Goal: Task Accomplishment & Management: Use online tool/utility

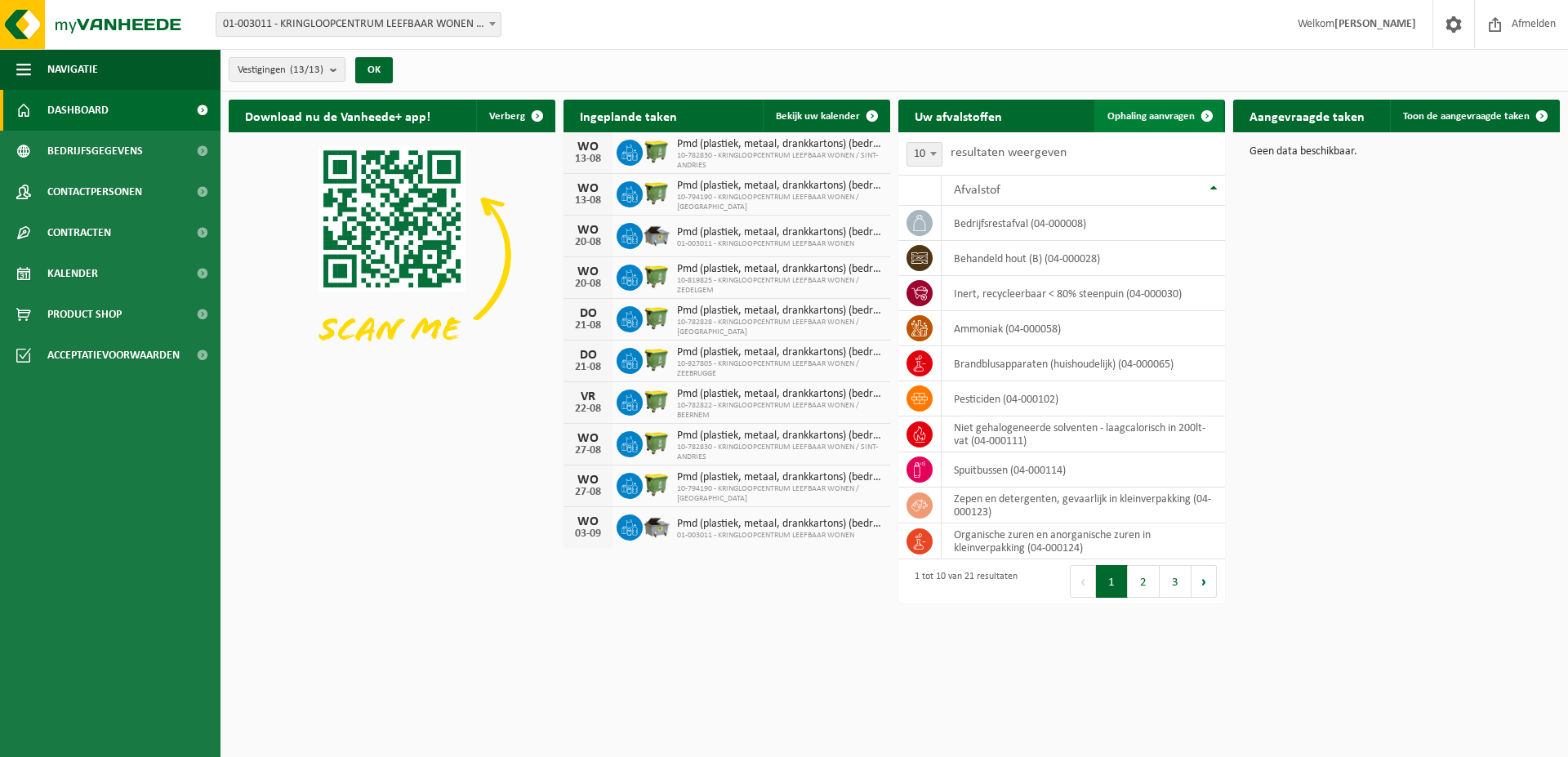
click at [1163, 124] on link "Ophaling aanvragen" at bounding box center [1158, 116] width 129 height 32
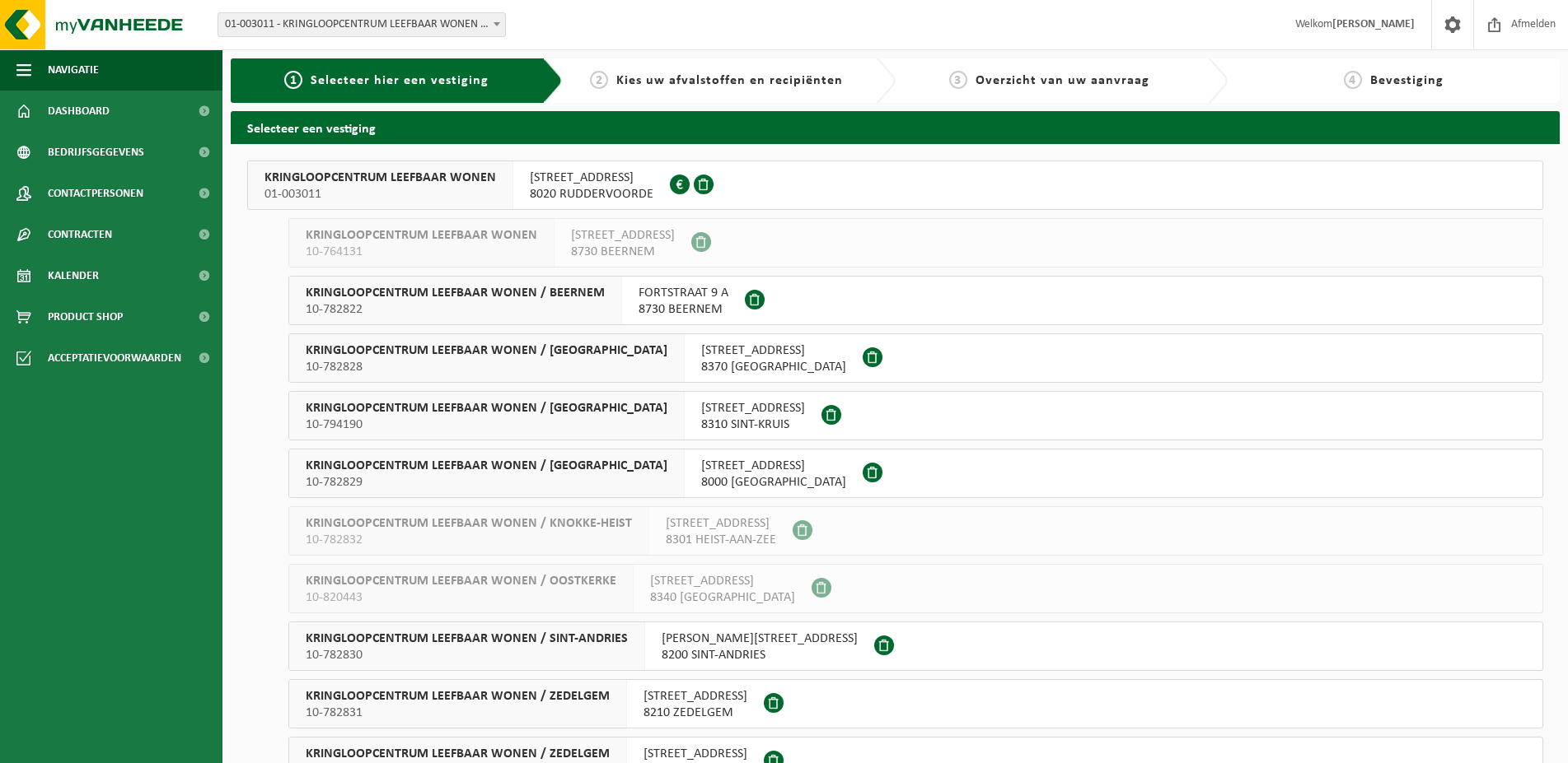
click at [636, 190] on span "8020 RUDDERVOORDE" at bounding box center [592, 194] width 123 height 17
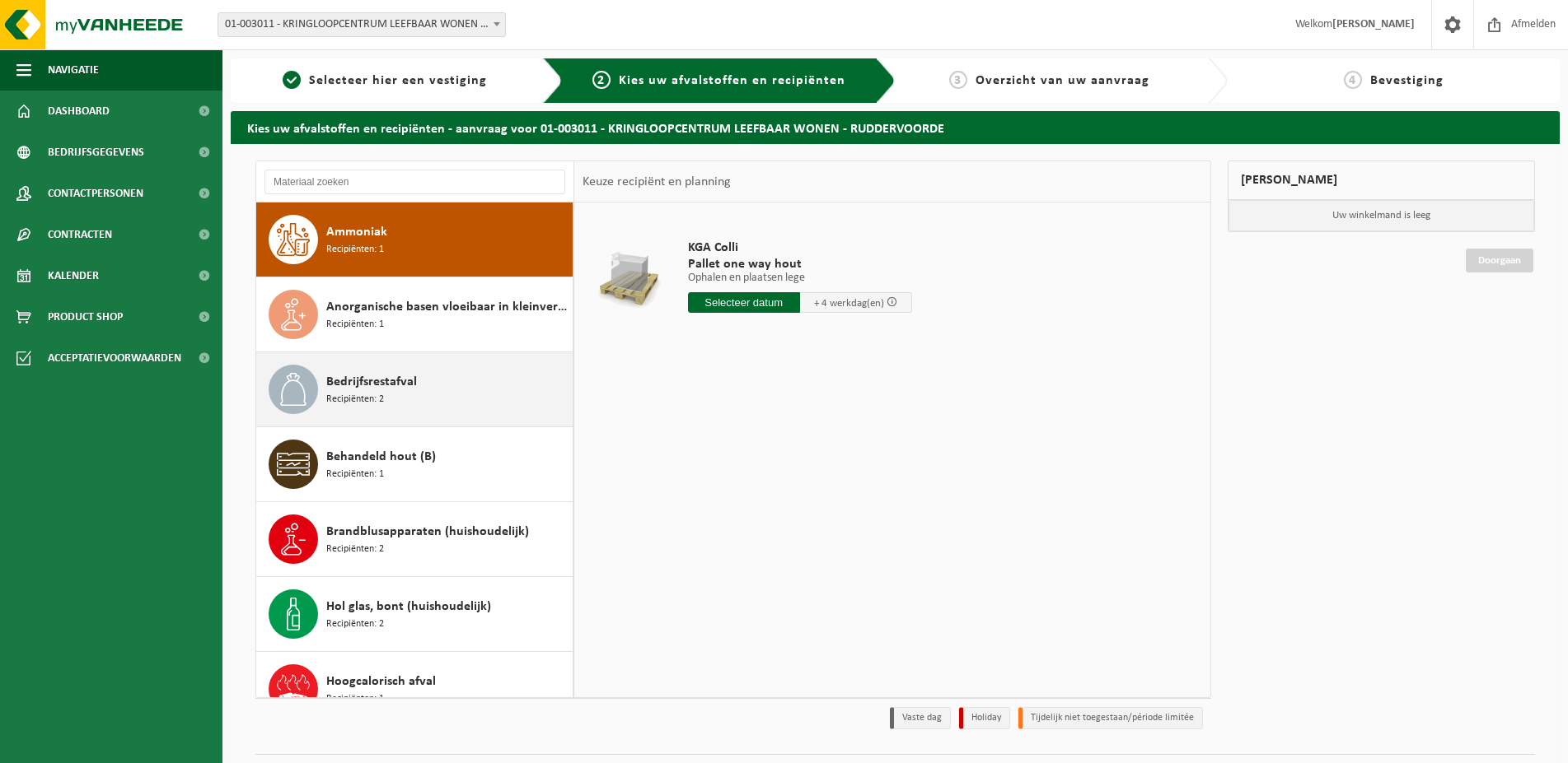
click at [428, 419] on div "Bedrijfsrestafval Recipiënten: 2" at bounding box center [414, 389] width 317 height 74
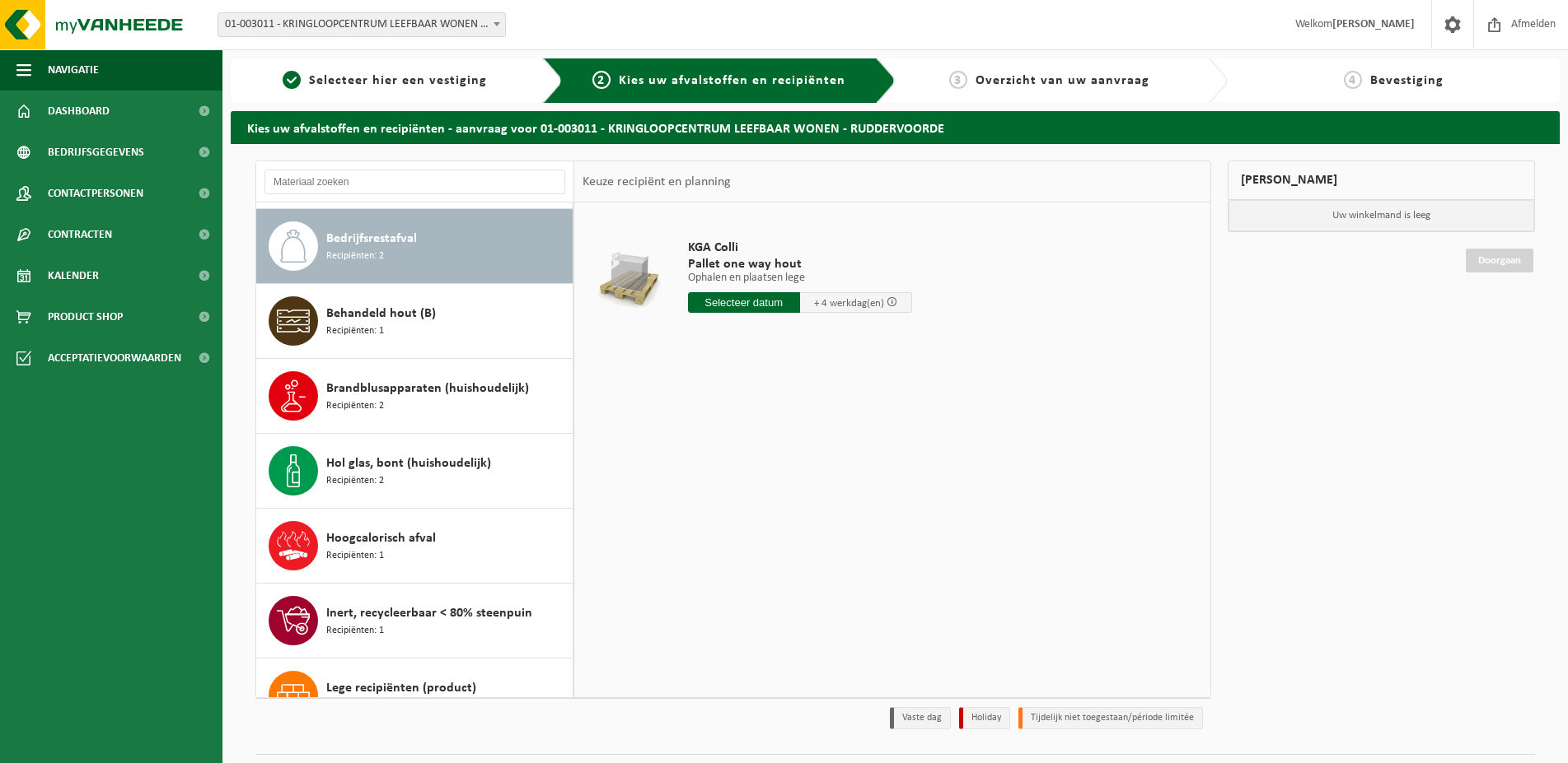
scroll to position [149, 0]
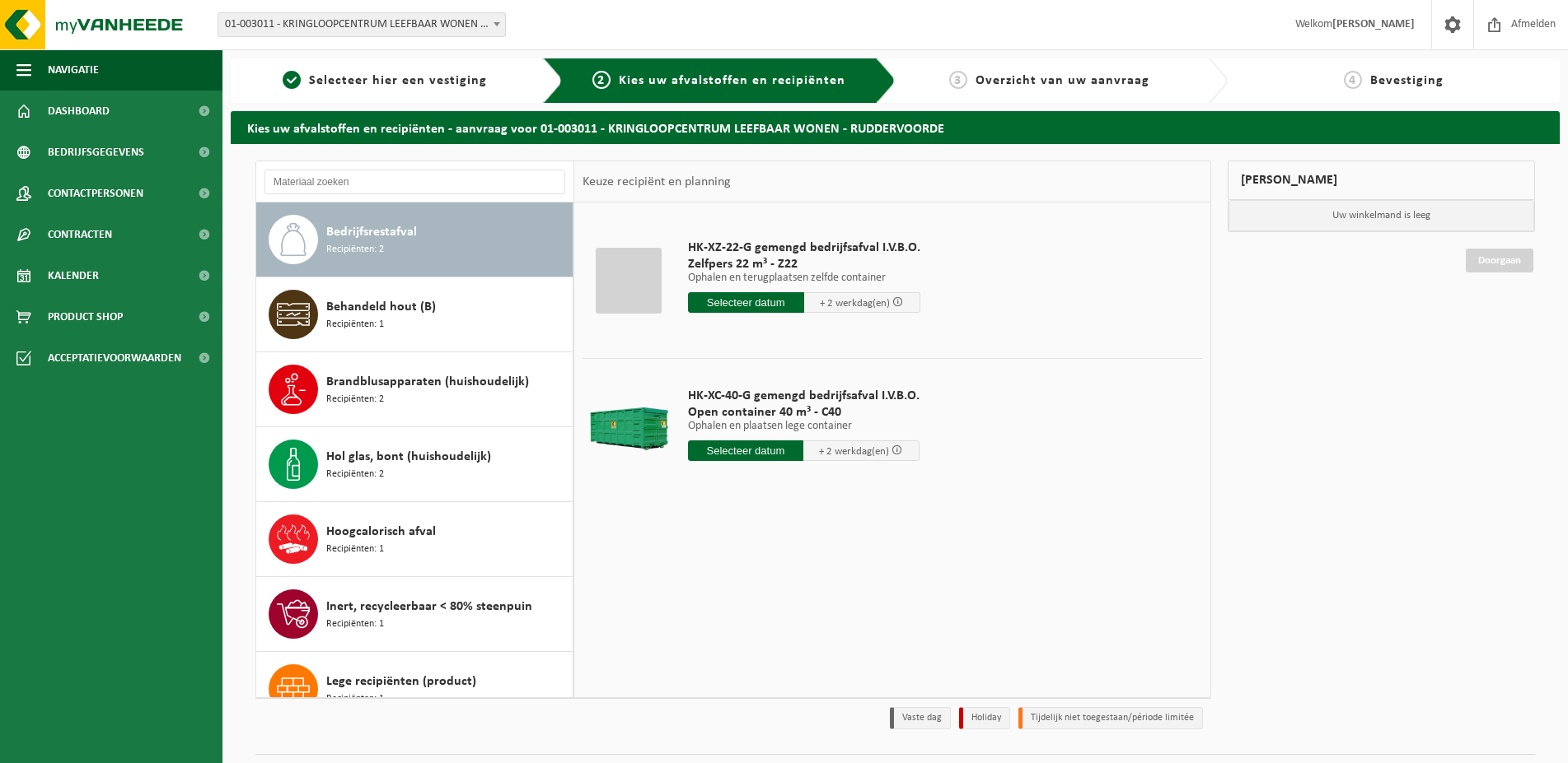
click at [741, 306] on input "text" at bounding box center [746, 303] width 116 height 21
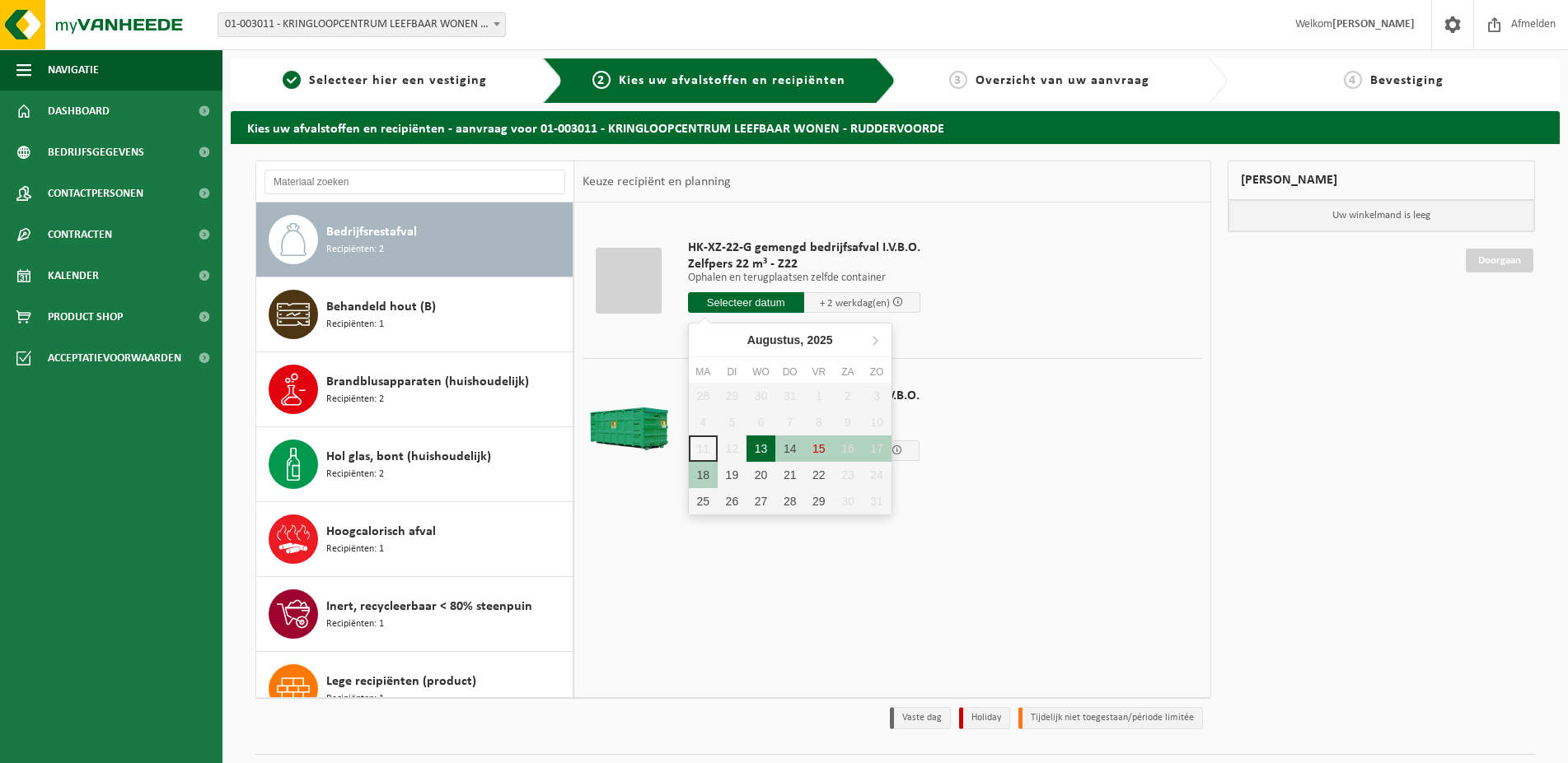
click at [764, 443] on div "13" at bounding box center [761, 448] width 29 height 26
type input "Van 2025-08-13"
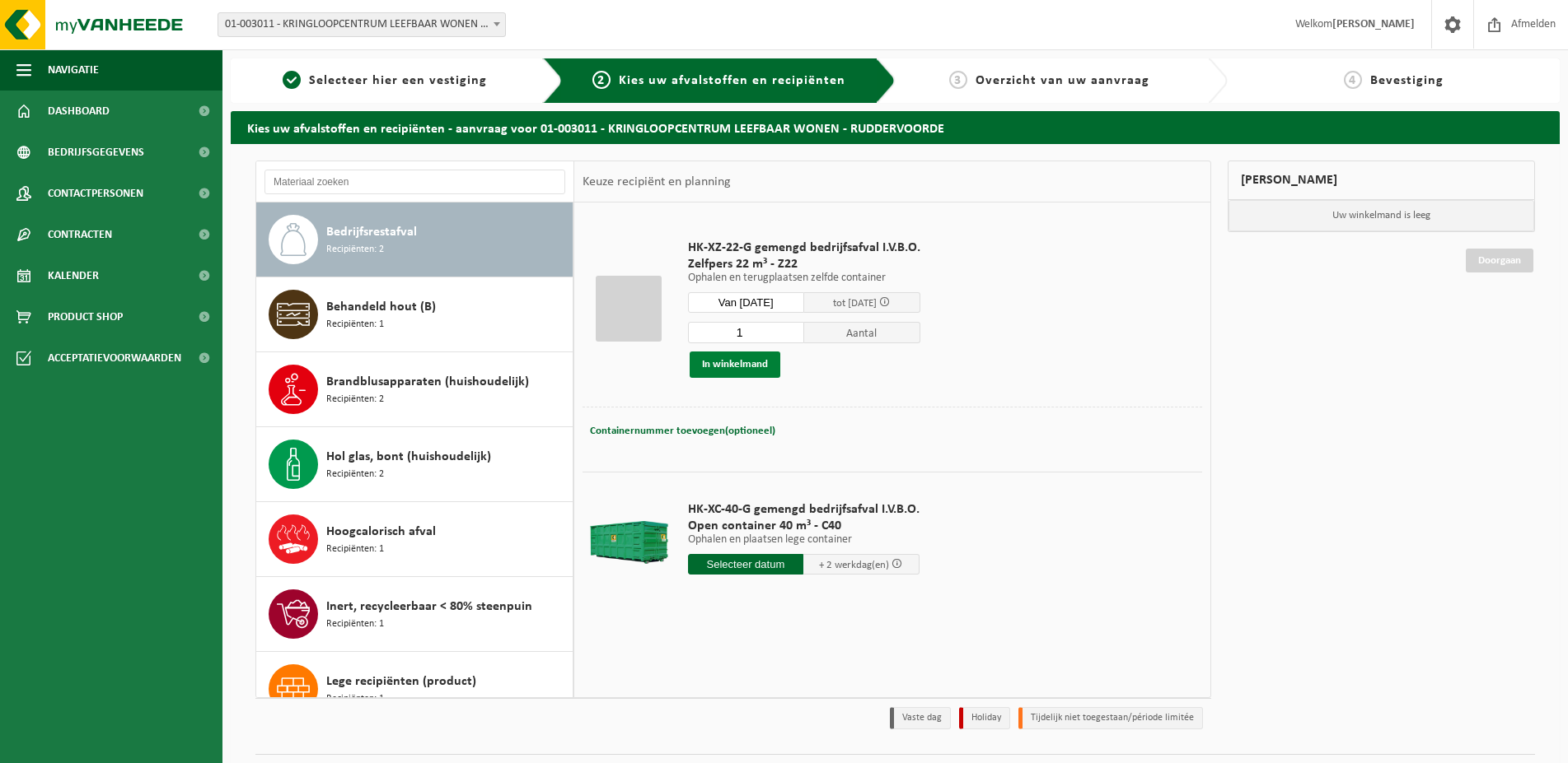
click at [738, 370] on button "In winkelmand" at bounding box center [734, 364] width 91 height 26
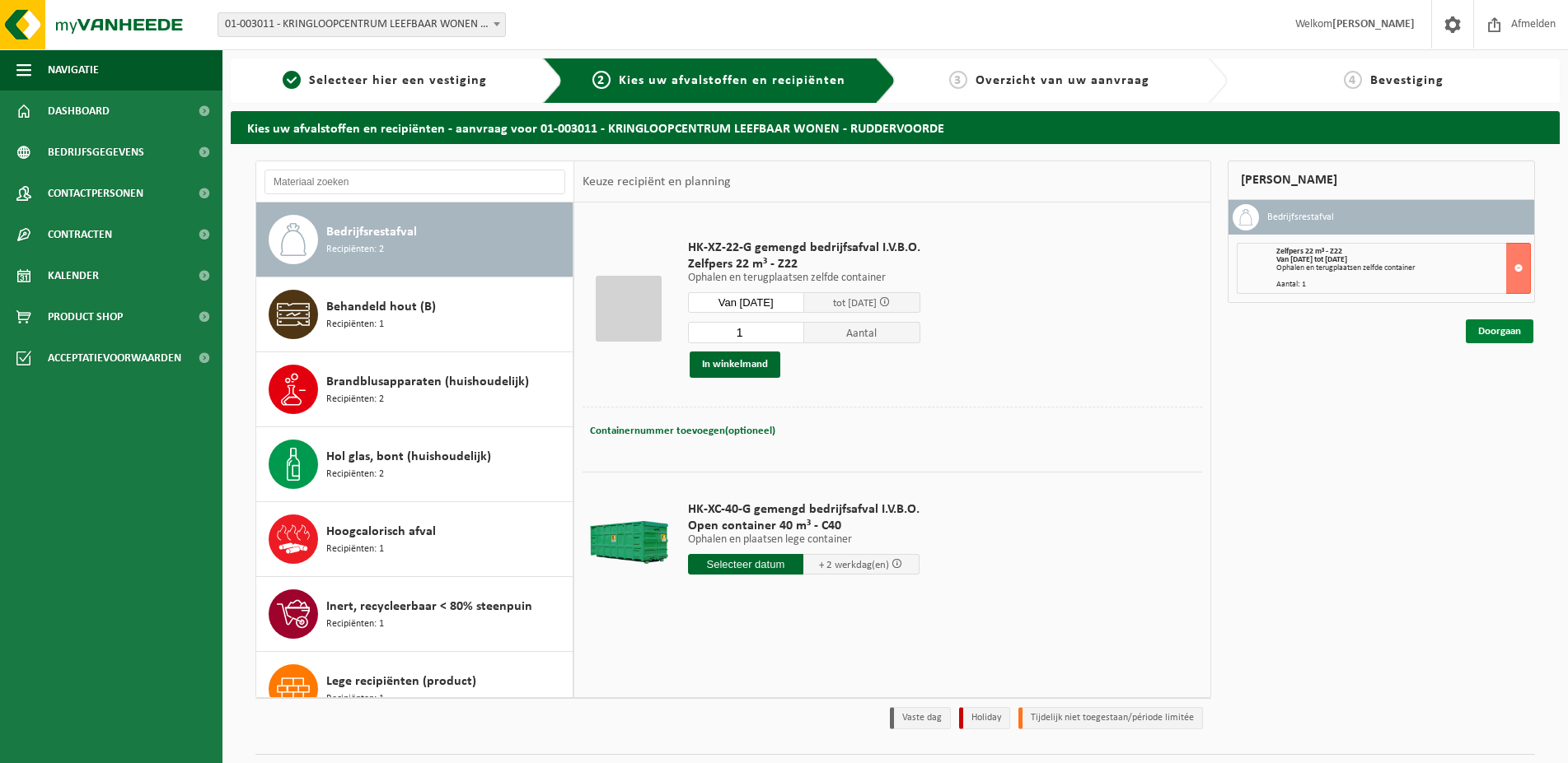
click at [1514, 343] on link "Doorgaan" at bounding box center [1499, 332] width 67 height 24
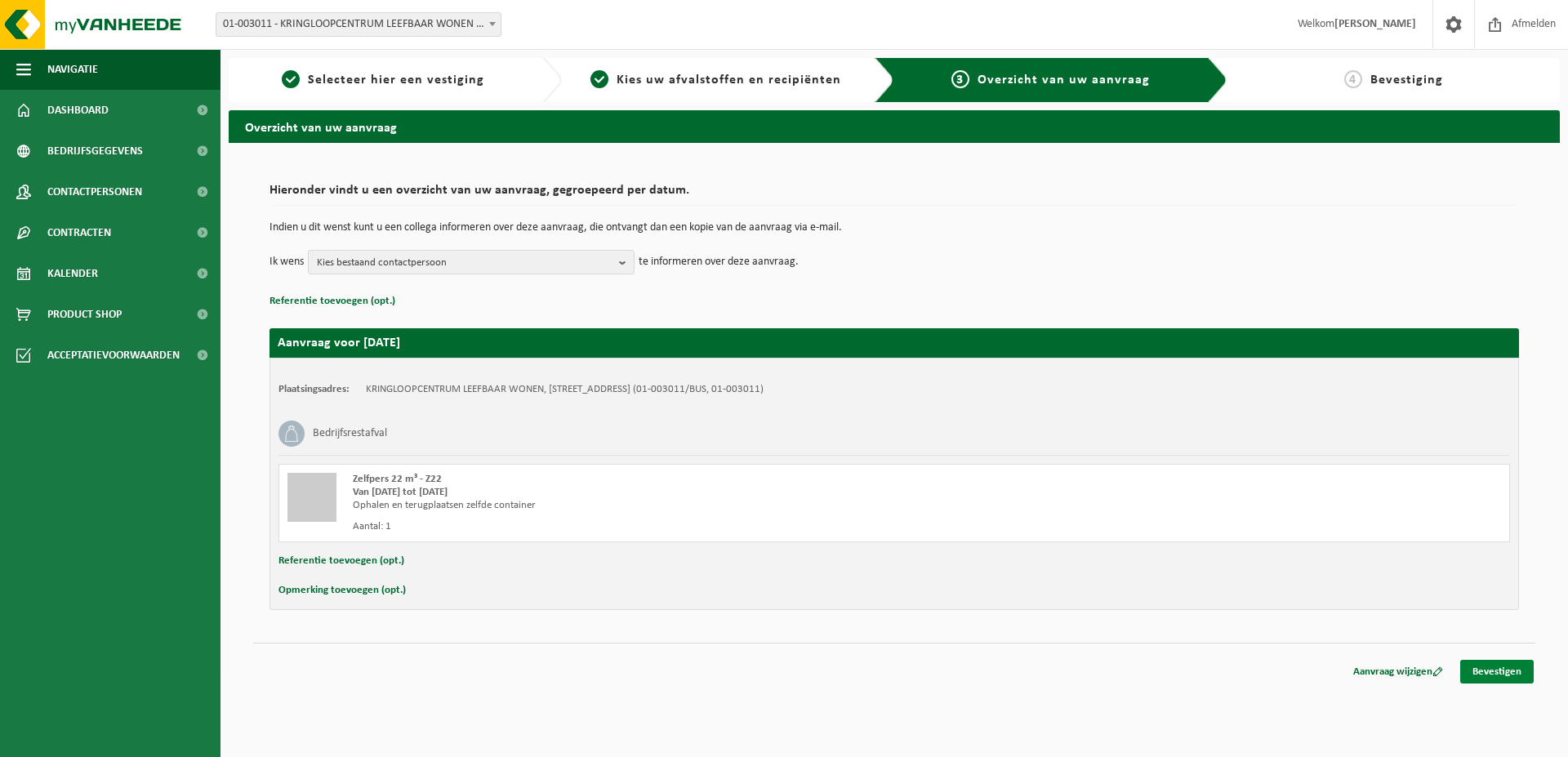
click at [1499, 671] on link "Bevestigen" at bounding box center [1496, 672] width 73 height 24
